Goal: Task Accomplishment & Management: Use online tool/utility

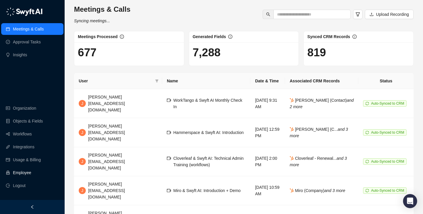
click at [31, 174] on link "Employee" at bounding box center [22, 173] width 18 height 12
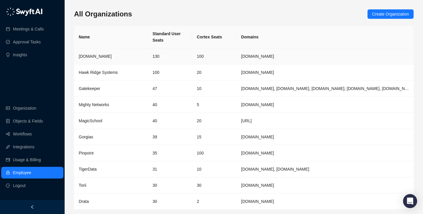
click at [162, 56] on td "130" at bounding box center [170, 56] width 44 height 16
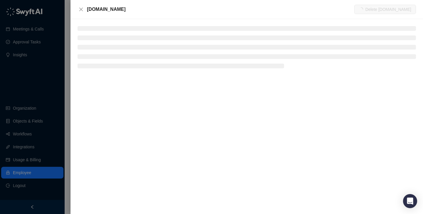
click at [101, 30] on li at bounding box center [247, 28] width 338 height 5
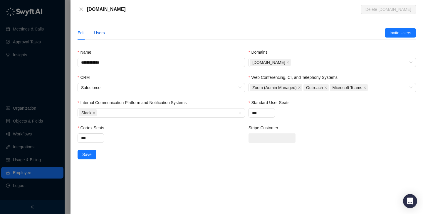
click at [99, 30] on div "Users" at bounding box center [99, 33] width 11 height 6
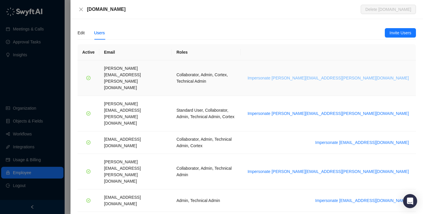
click at [366, 75] on span "Impersonate [PERSON_NAME][EMAIL_ADDRESS][PERSON_NAME][DOMAIN_NAME]" at bounding box center [328, 78] width 161 height 6
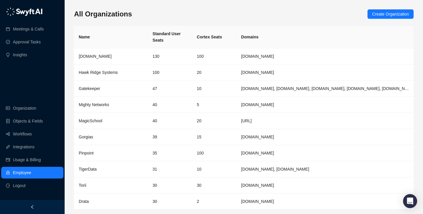
click at [36, 83] on div "Meetings & Calls Approval Tasks Insights Organization Objects & Fields Workflow…" at bounding box center [32, 100] width 65 height 200
